Goal: Information Seeking & Learning: Learn about a topic

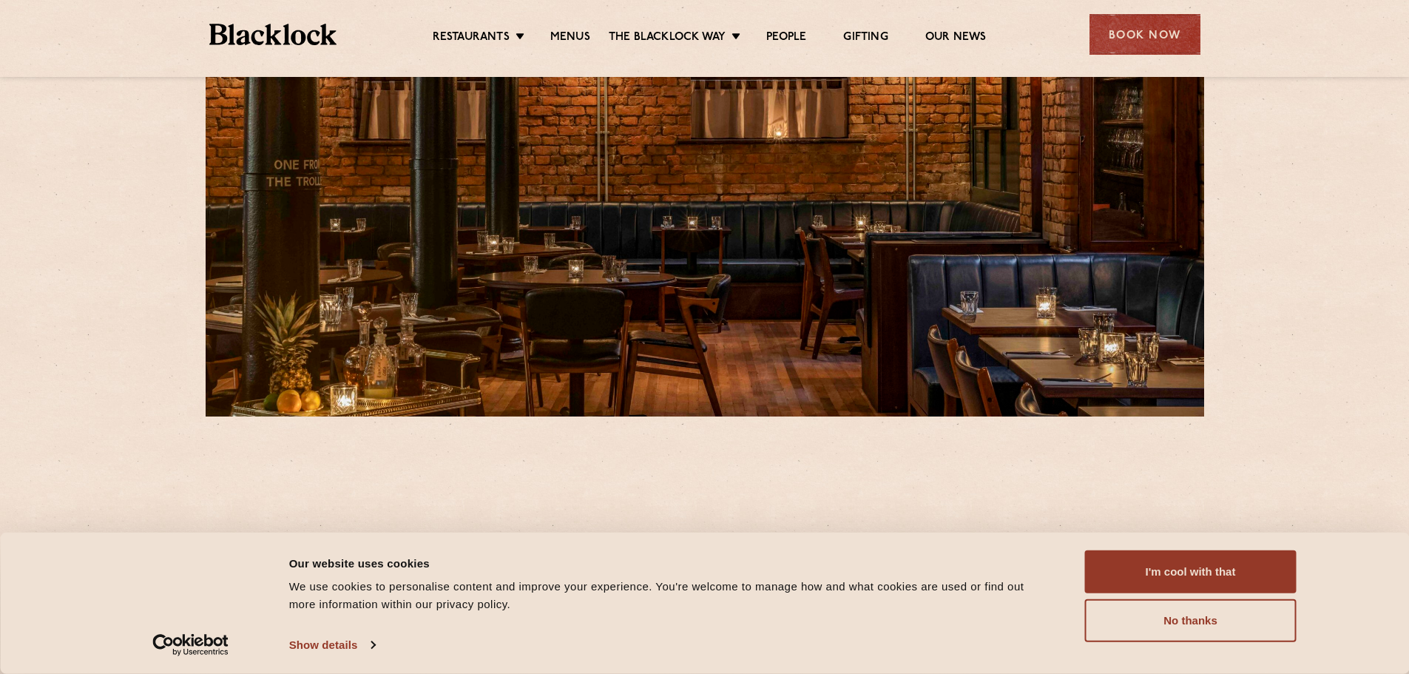
scroll to position [296, 0]
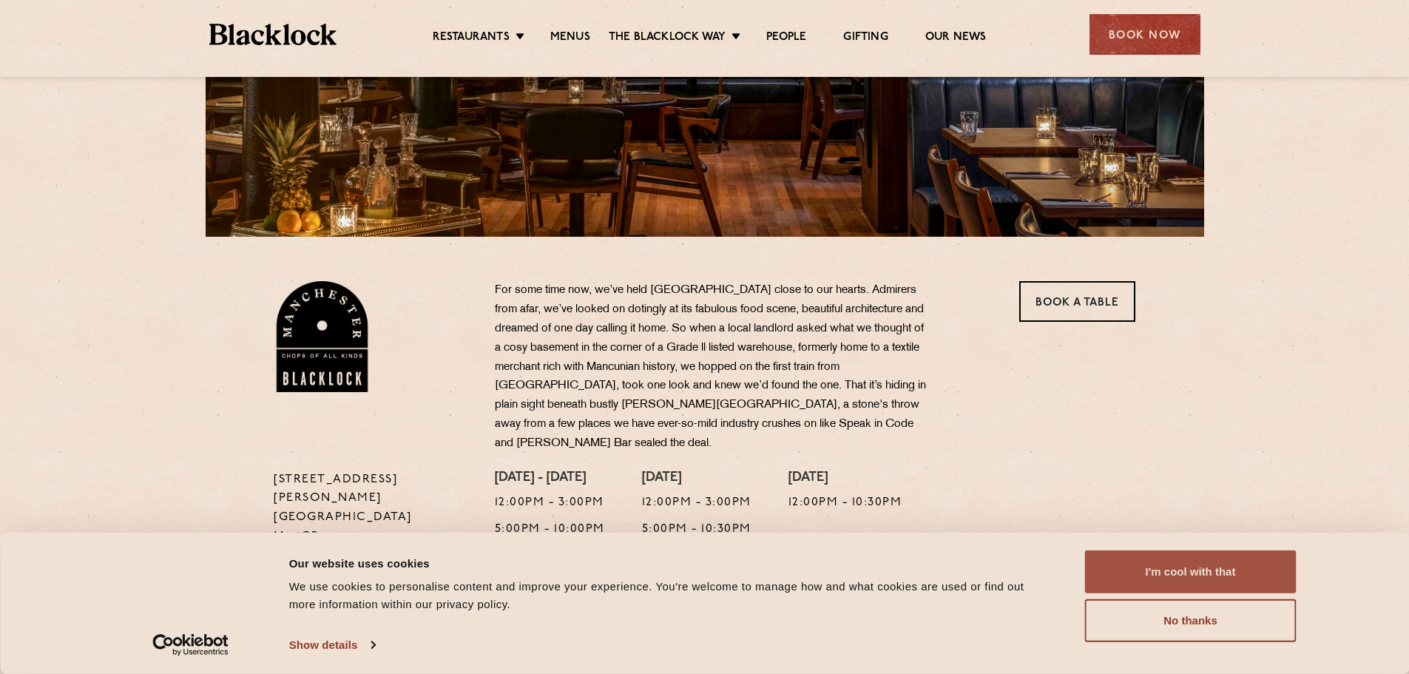
click at [1252, 562] on button "I'm cool with that" at bounding box center [1191, 571] width 212 height 43
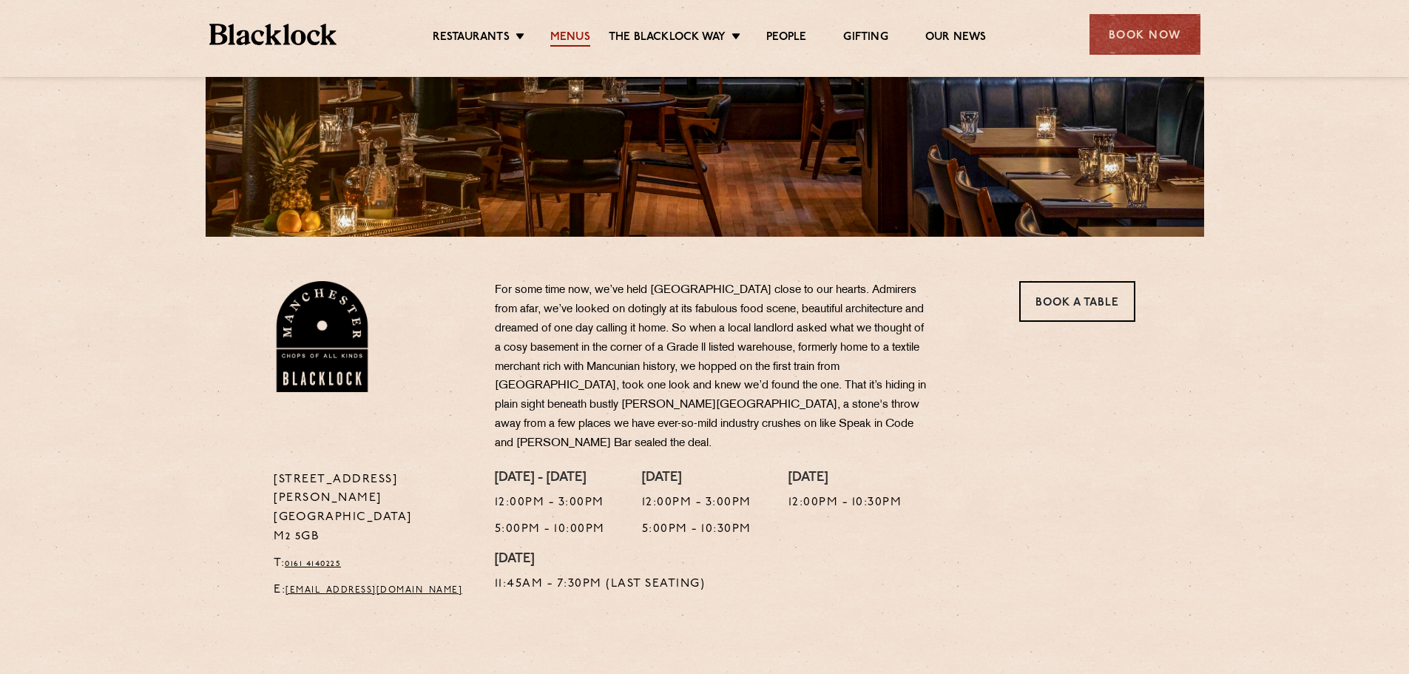
click at [563, 34] on link "Menus" at bounding box center [570, 38] width 40 height 16
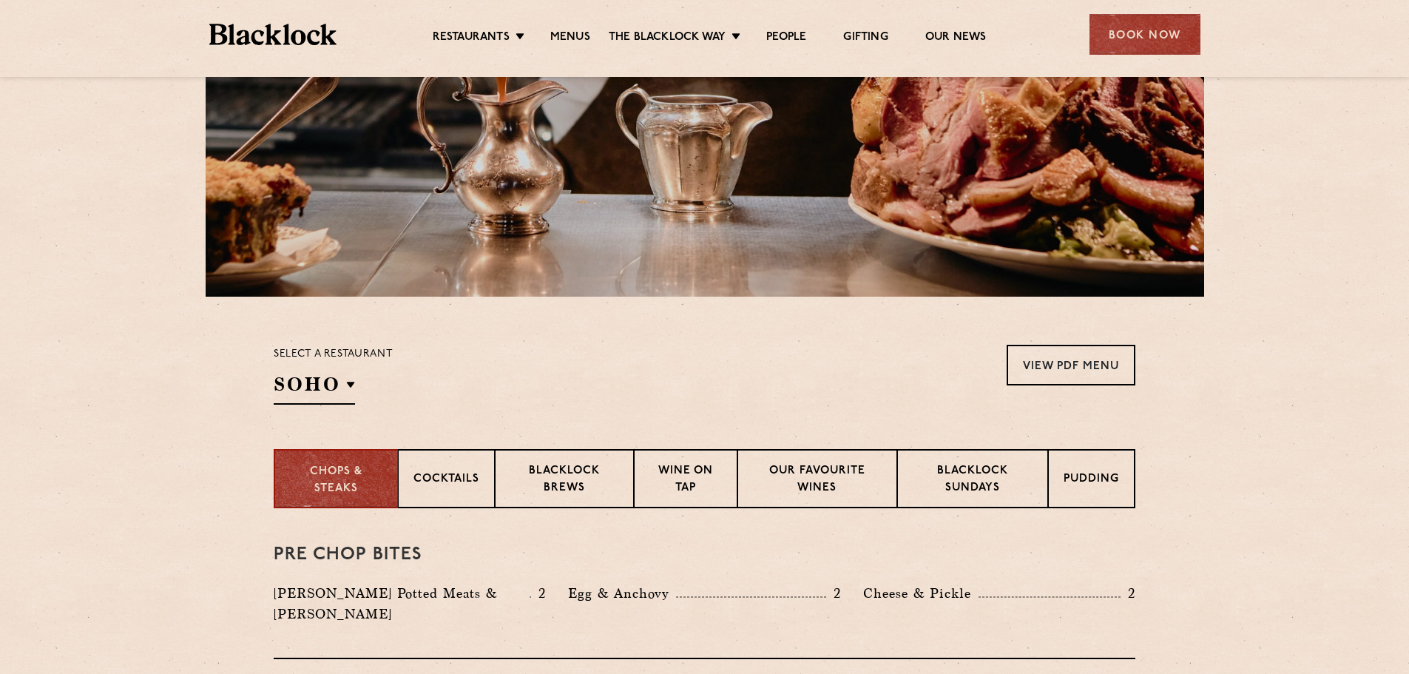
scroll to position [518, 0]
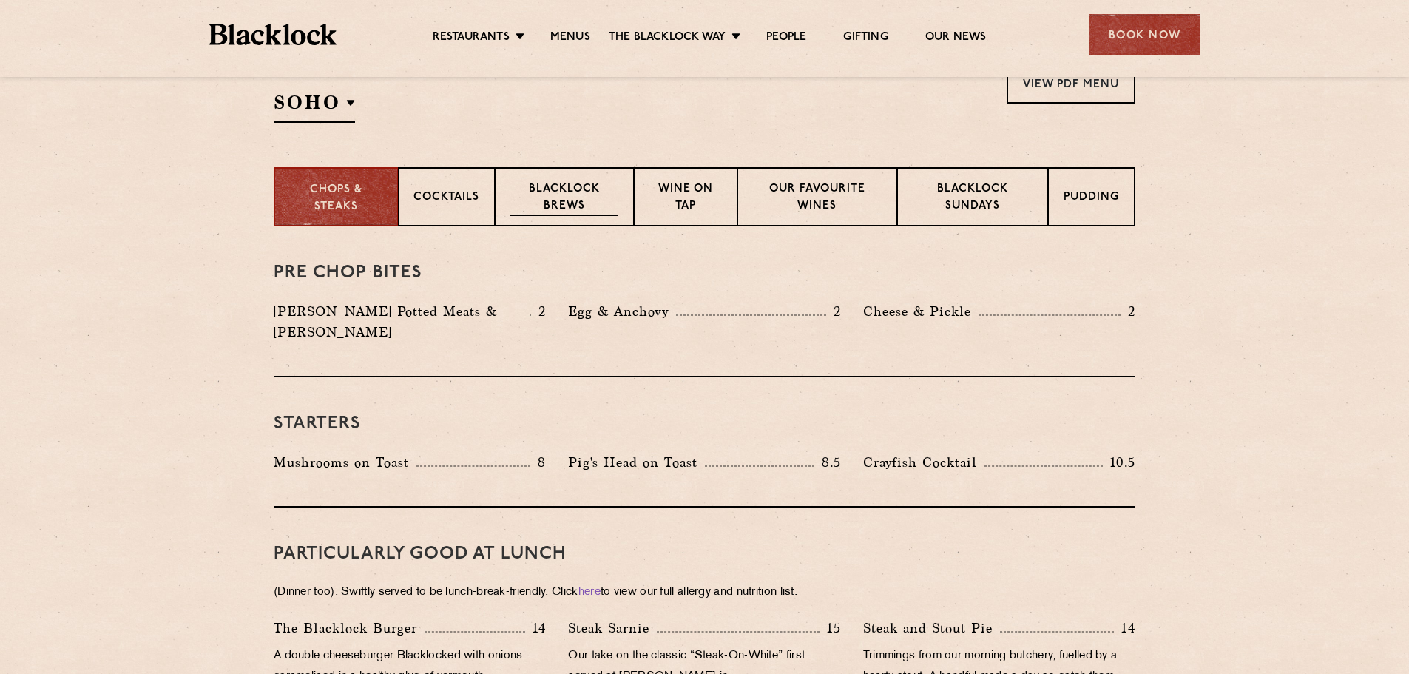
click at [578, 186] on p "Blacklock Brews" at bounding box center [564, 198] width 108 height 35
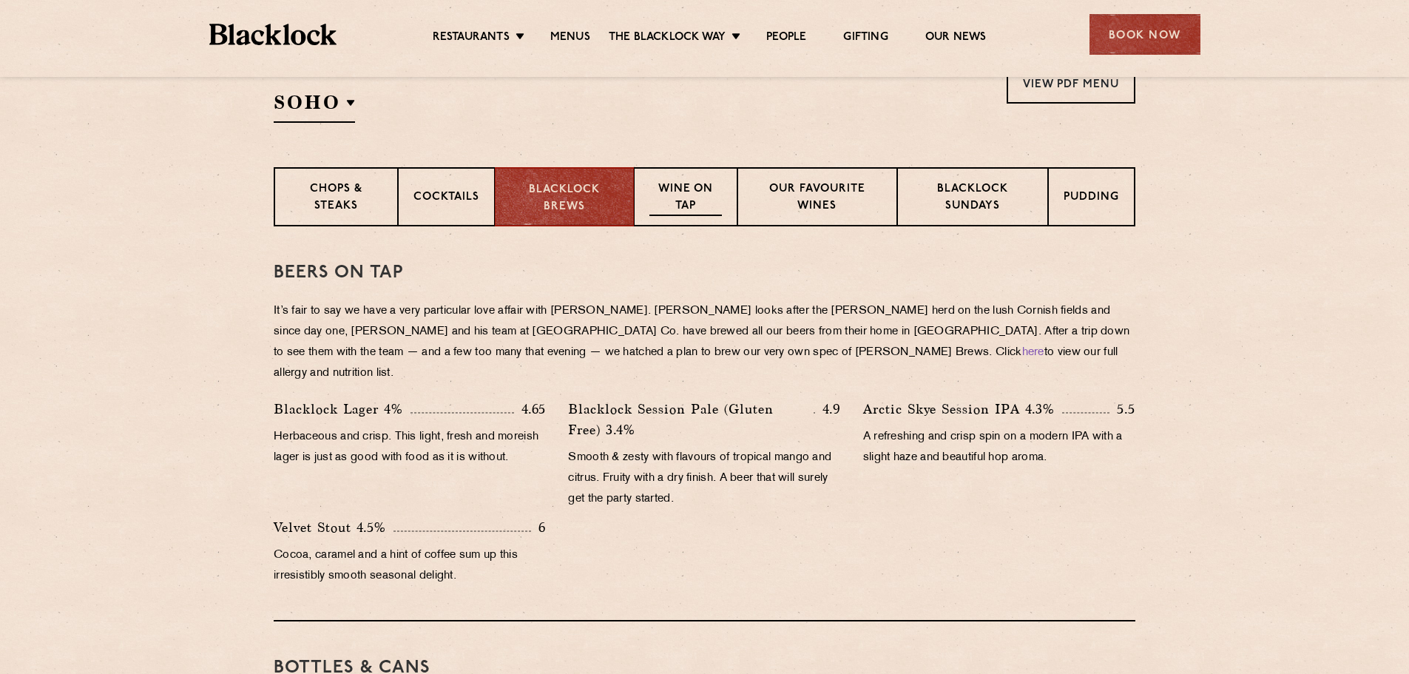
click at [647, 186] on div "Wine on Tap" at bounding box center [686, 196] width 104 height 59
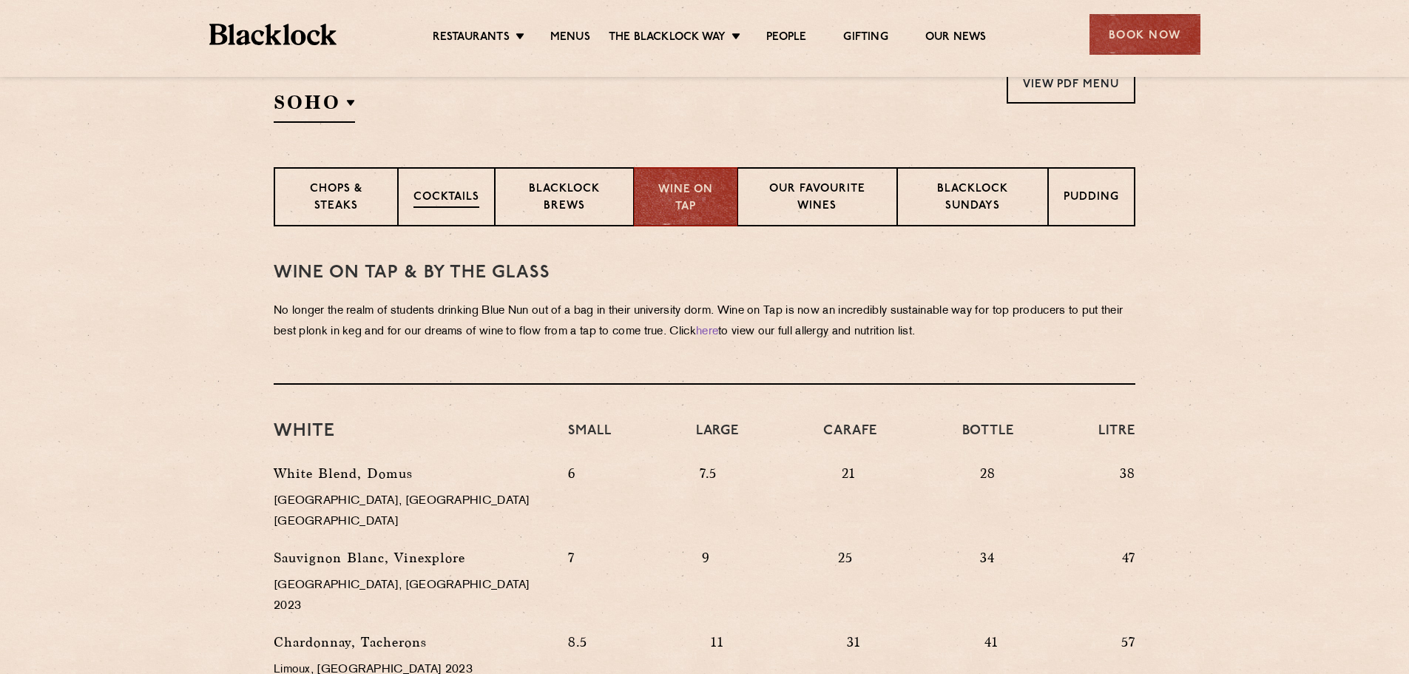
click at [427, 193] on p "Cocktails" at bounding box center [447, 198] width 66 height 18
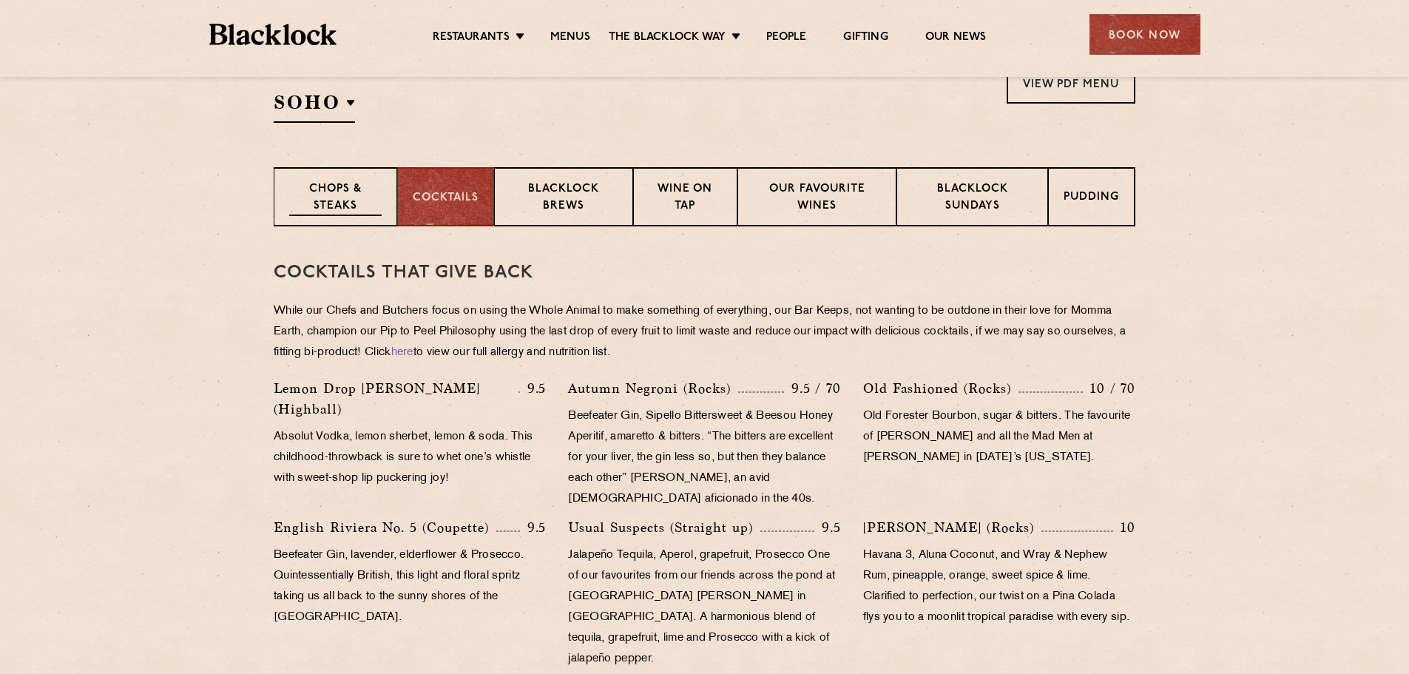
click at [351, 193] on p "Chops & Steaks" at bounding box center [335, 198] width 92 height 35
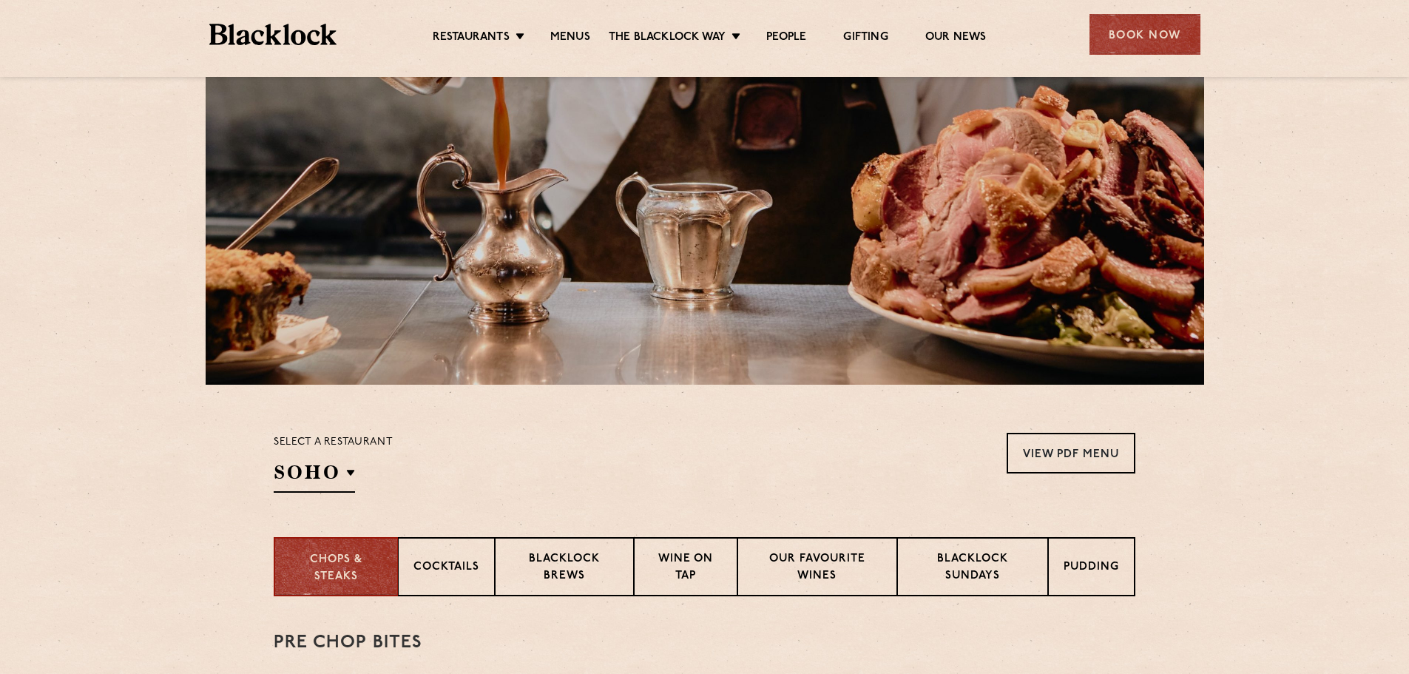
scroll to position [0, 0]
